Goal: Information Seeking & Learning: Learn about a topic

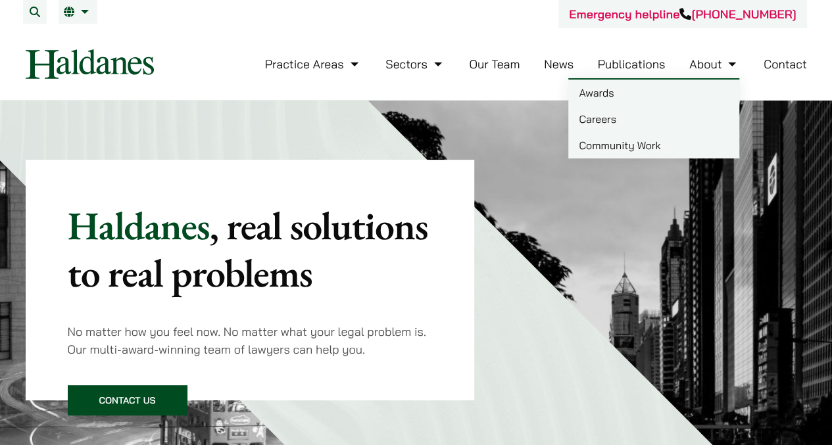
click at [588, 126] on link "Careers" at bounding box center [653, 119] width 171 height 26
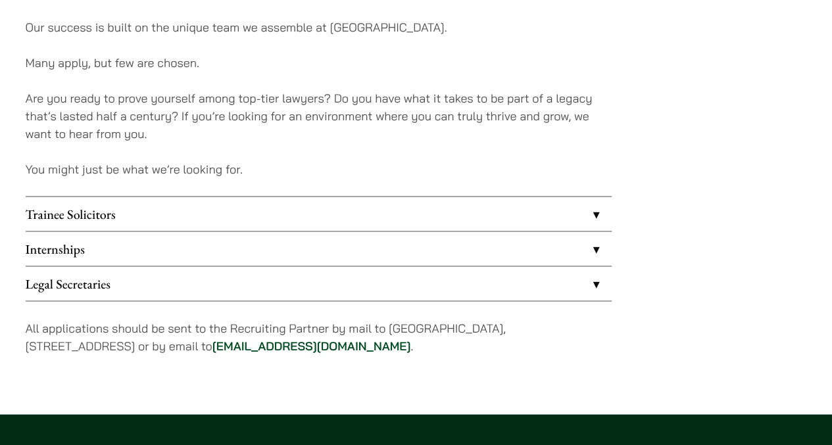
scroll to position [1034, 0]
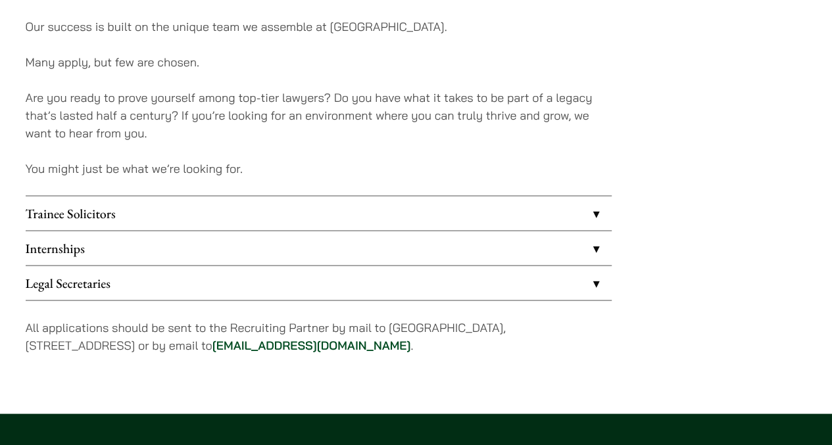
click at [353, 210] on link "Trainee Solicitors" at bounding box center [319, 213] width 586 height 34
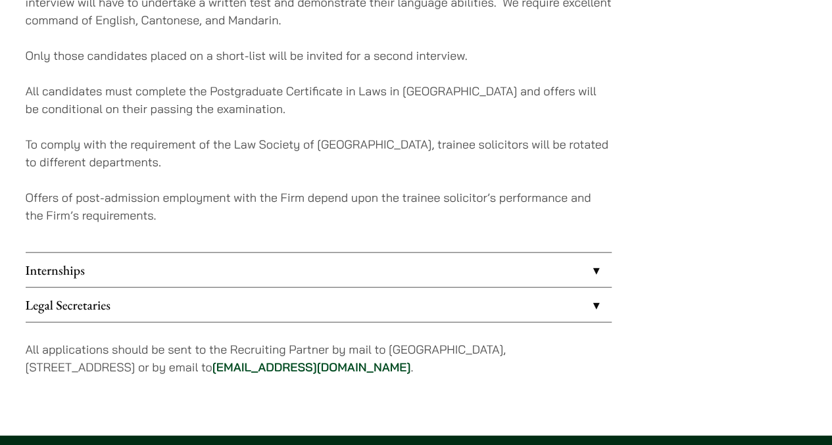
scroll to position [1362, 0]
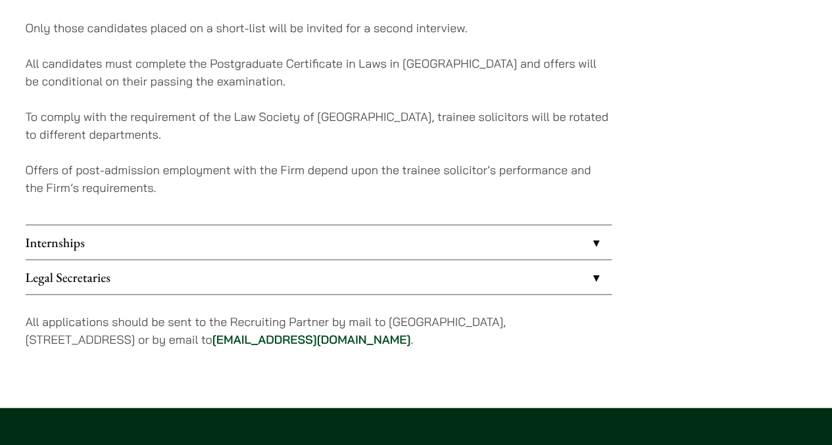
click at [450, 274] on link "Legal Secretaries" at bounding box center [319, 278] width 586 height 34
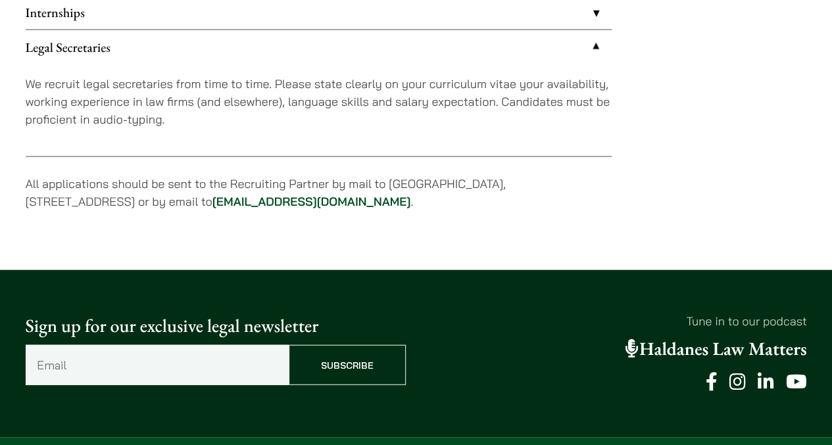
scroll to position [1167, 0]
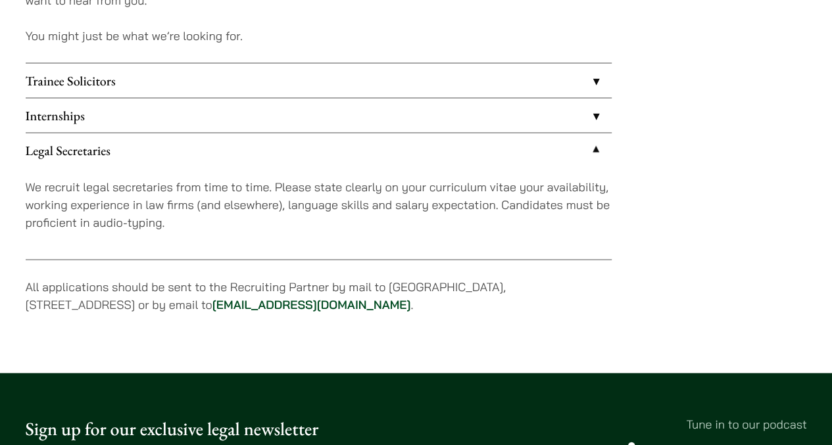
click at [458, 119] on link "Internships" at bounding box center [319, 115] width 586 height 34
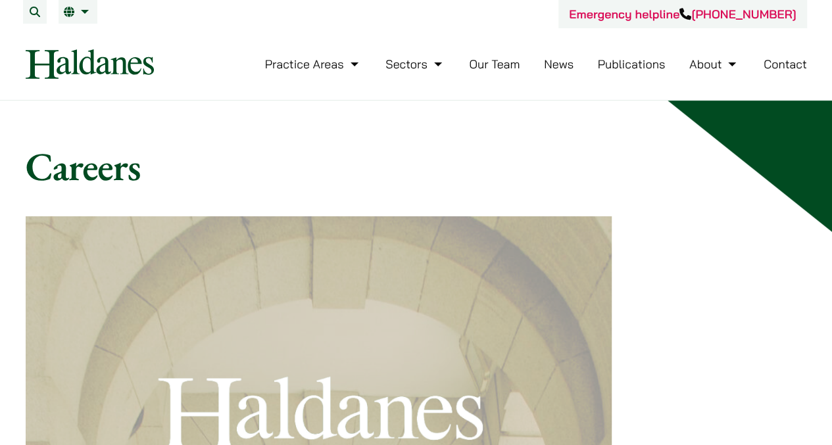
click at [496, 61] on link "Our Team" at bounding box center [494, 64] width 51 height 15
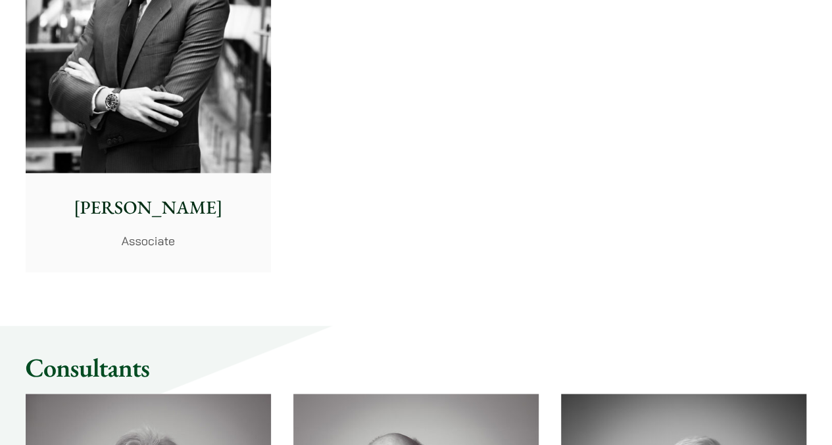
scroll to position [5715, 0]
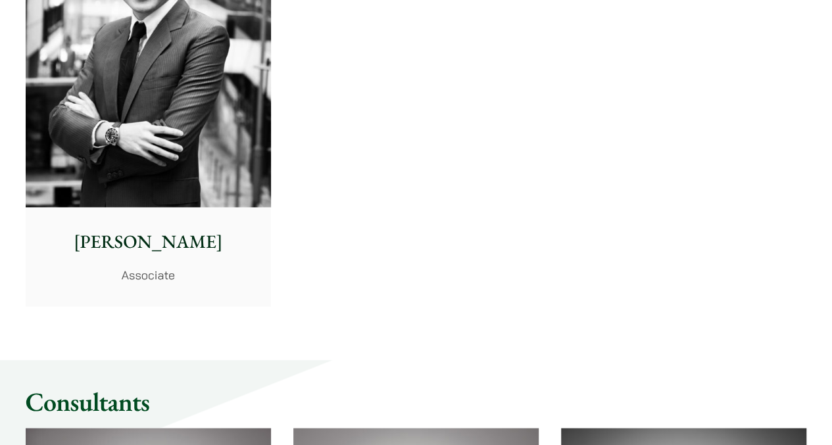
click at [166, 192] on img at bounding box center [148, 54] width 245 height 307
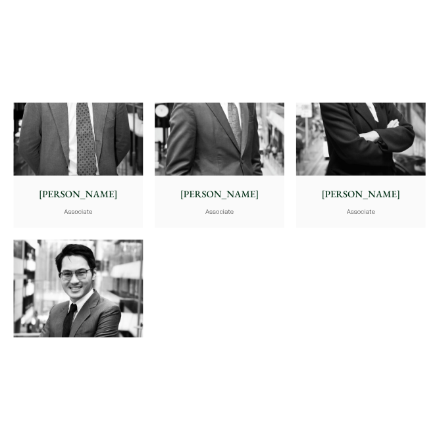
scroll to position [5125, 0]
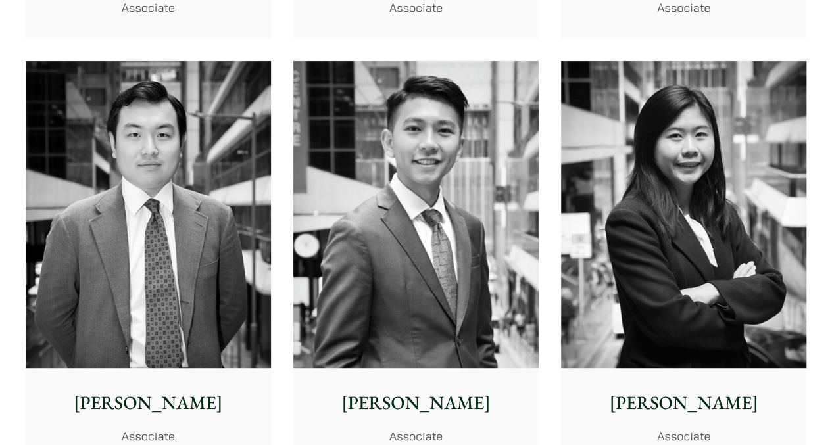
click at [685, 186] on img at bounding box center [683, 214] width 245 height 307
click at [440, 206] on img at bounding box center [415, 214] width 245 height 307
click at [117, 248] on img at bounding box center [148, 214] width 245 height 307
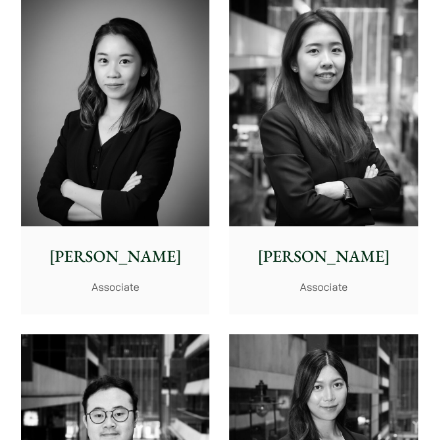
scroll to position [5192, 0]
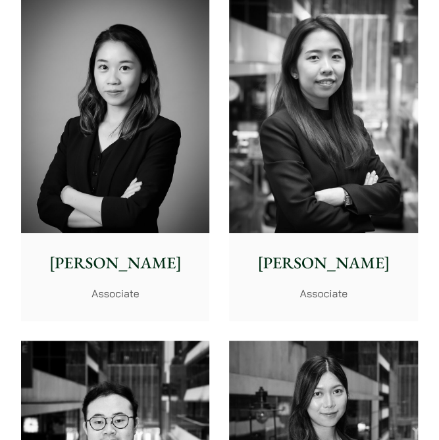
click at [379, 120] on img at bounding box center [323, 115] width 188 height 236
click at [145, 187] on img at bounding box center [115, 115] width 188 height 236
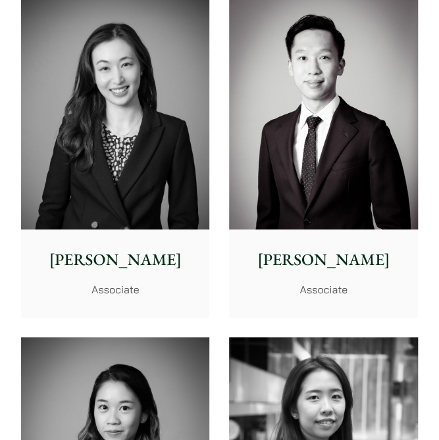
scroll to position [4777, 0]
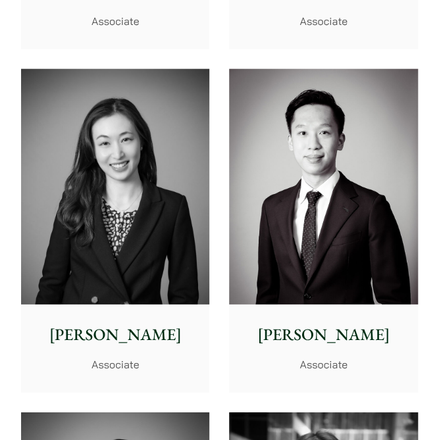
click at [159, 176] on img at bounding box center [115, 187] width 188 height 236
click at [249, 162] on img at bounding box center [323, 187] width 188 height 236
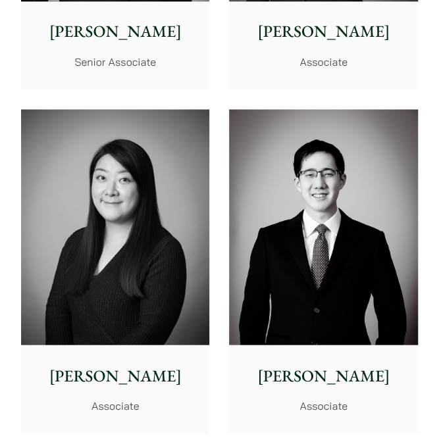
scroll to position [4394, 0]
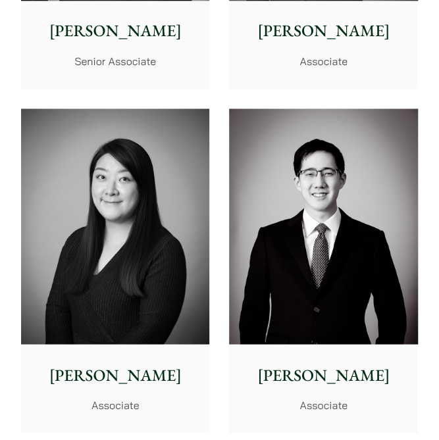
click at [172, 166] on img at bounding box center [115, 227] width 188 height 236
click at [308, 188] on img at bounding box center [323, 227] width 188 height 236
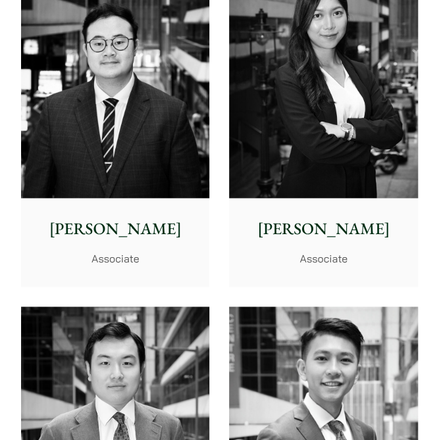
scroll to position [5593, 0]
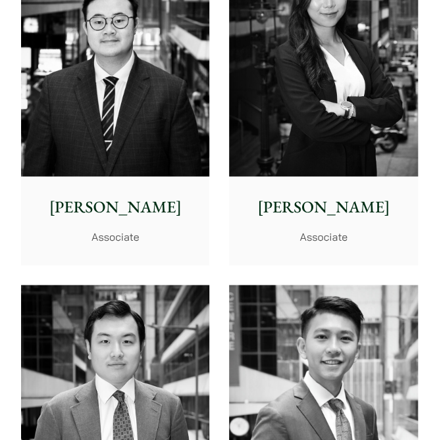
click at [122, 87] on img at bounding box center [115, 59] width 188 height 236
click at [321, 139] on img at bounding box center [323, 59] width 188 height 236
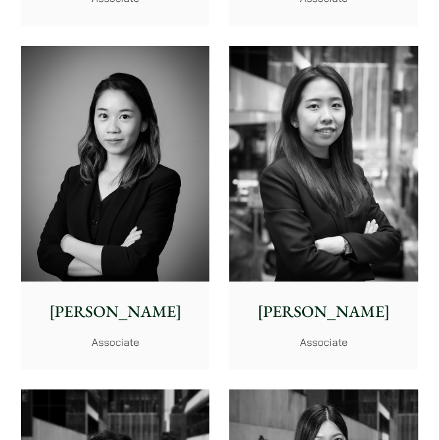
scroll to position [5142, 0]
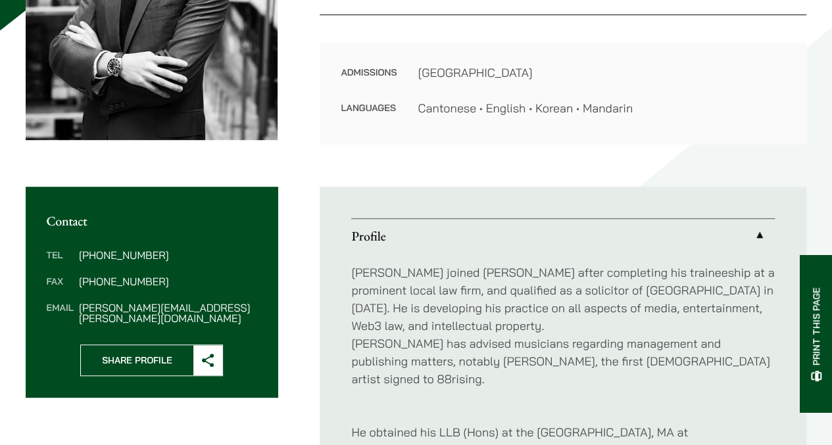
scroll to position [410, 0]
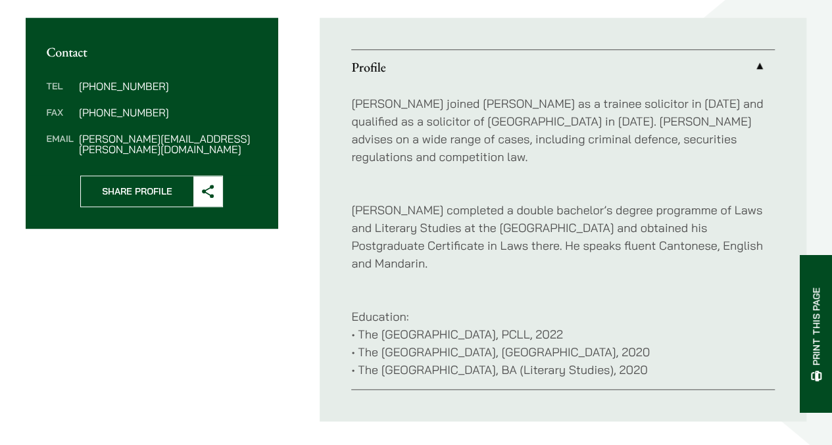
scroll to position [496, 0]
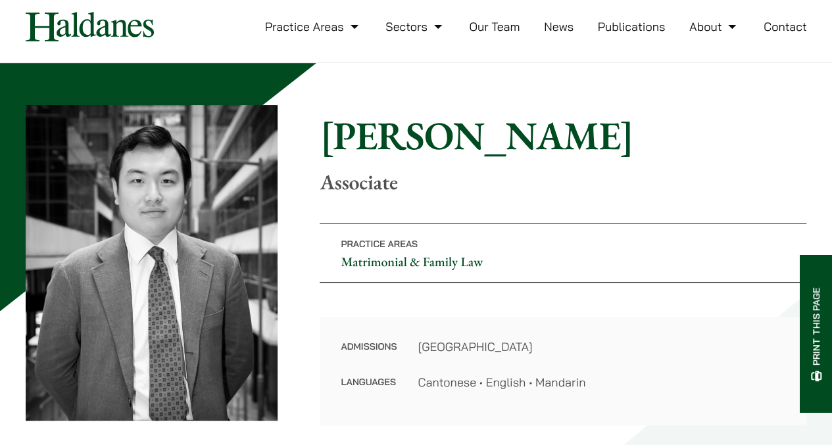
scroll to position [37, 0]
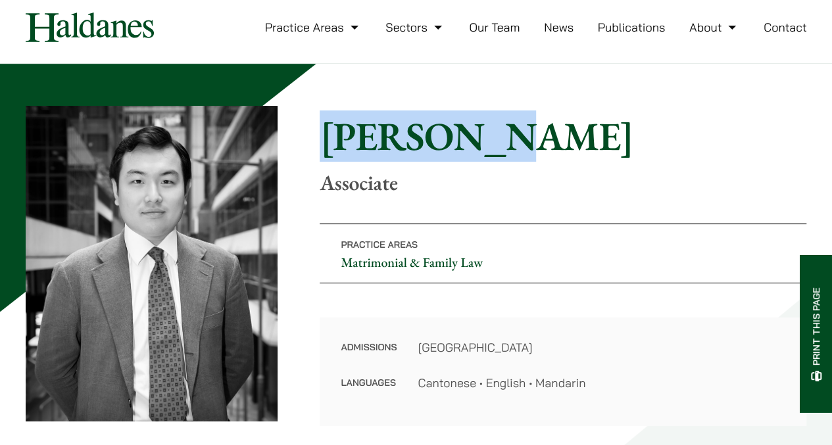
drag, startPoint x: 513, startPoint y: 144, endPoint x: 313, endPoint y: 134, distance: 200.3
click at [313, 134] on div "Home » Lawyers » Ryan Chau Ryan Chau Associate Practice Areas Matrimonial & Fam…" at bounding box center [417, 266] width 782 height 320
copy h1 "Ryan Chau"
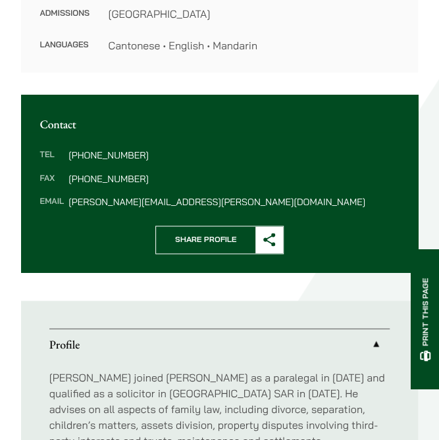
scroll to position [378, 0]
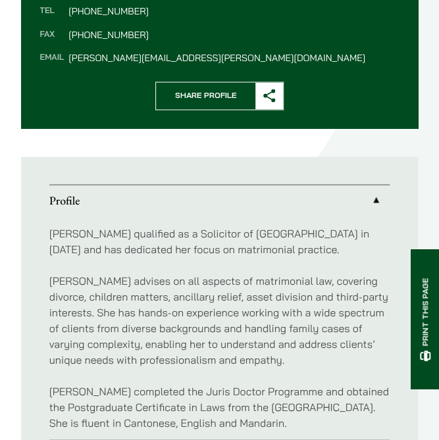
scroll to position [538, 0]
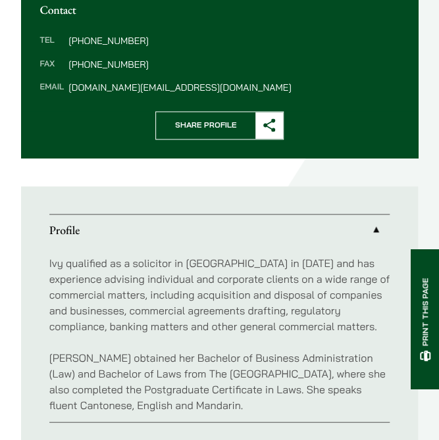
scroll to position [489, 0]
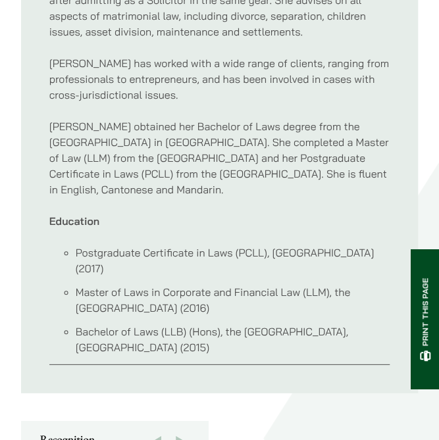
scroll to position [767, 0]
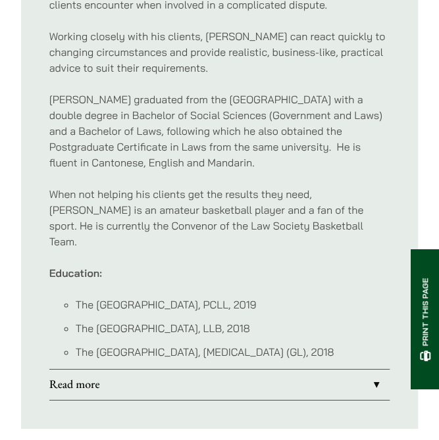
scroll to position [903, 0]
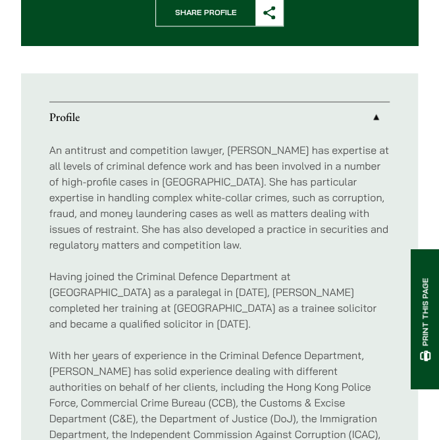
scroll to position [948, 0]
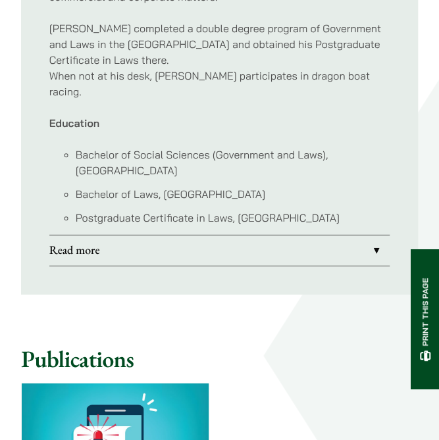
scroll to position [911, 0]
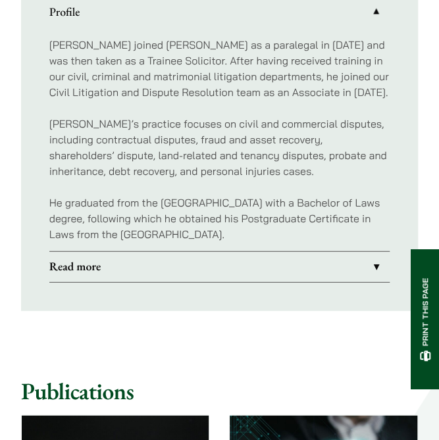
scroll to position [711, 0]
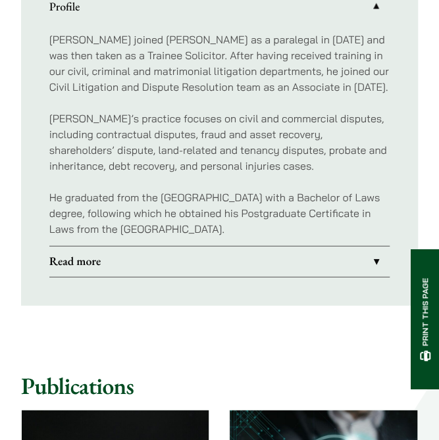
click at [154, 257] on link "Read more" at bounding box center [219, 262] width 341 height 30
